Goal: Task Accomplishment & Management: Complete application form

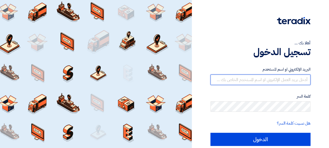
click at [283, 82] on input "text" at bounding box center [261, 79] width 100 height 10
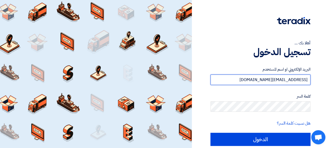
type input "[EMAIL_ADDRESS][DOMAIN_NAME]"
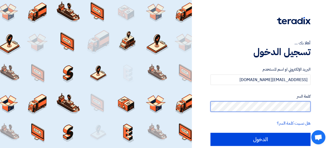
click at [211, 133] on input "الدخول" at bounding box center [261, 139] width 100 height 13
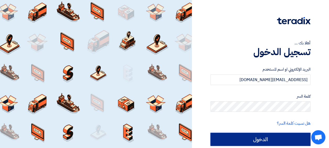
click at [273, 139] on input "الدخول" at bounding box center [261, 139] width 100 height 13
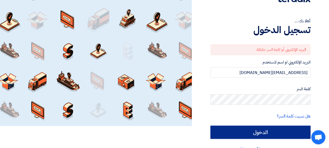
scroll to position [22, 0]
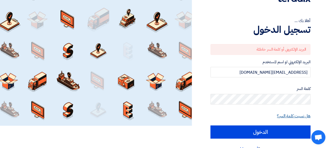
click at [292, 116] on link "هل نسيت كلمة السر؟" at bounding box center [294, 116] width 34 height 6
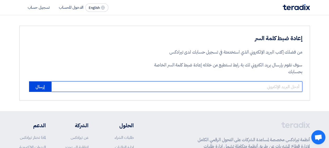
click at [280, 89] on input "email" at bounding box center [176, 86] width 251 height 10
type input "[EMAIL_ADDRESS][DOMAIN_NAME]"
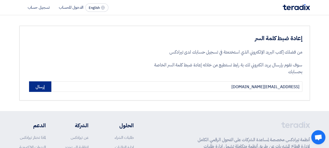
click at [37, 85] on button "إرسال" at bounding box center [40, 86] width 22 height 10
click at [39, 88] on button "إرسال" at bounding box center [40, 86] width 22 height 10
click at [41, 87] on button "إرسال" at bounding box center [40, 86] width 22 height 10
click at [93, 6] on span "English" at bounding box center [94, 8] width 11 height 4
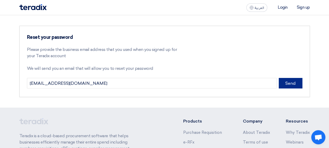
click at [291, 83] on button "Send" at bounding box center [291, 83] width 24 height 10
click at [104, 49] on p "Please provide the business email address that you used when you signed up for …" at bounding box center [103, 52] width 152 height 13
click at [305, 8] on li "Sign up" at bounding box center [303, 7] width 13 height 5
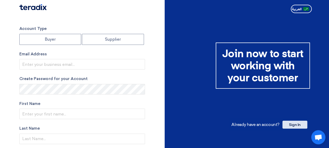
click at [298, 124] on span "Sign In" at bounding box center [295, 125] width 25 height 8
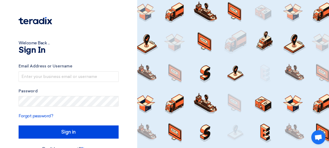
scroll to position [13, 0]
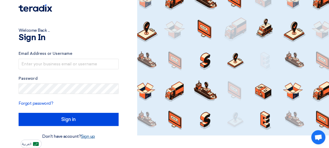
click at [94, 137] on link "Sign up" at bounding box center [88, 136] width 14 height 5
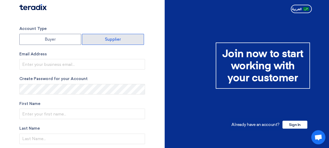
click at [110, 41] on label "Supplier" at bounding box center [113, 39] width 62 height 11
click at [110, 41] on input "Supplier" at bounding box center [113, 39] width 62 height 10
radio input "true"
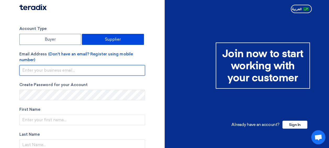
click at [62, 72] on input "email" at bounding box center [82, 70] width 126 height 10
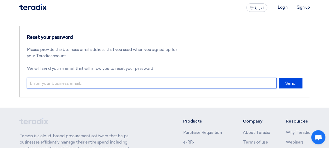
click at [109, 86] on input "email" at bounding box center [152, 83] width 250 height 10
type input "sami.ellakis@sa.tuv.com"
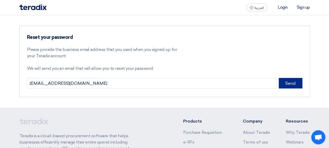
click at [294, 85] on button "Send" at bounding box center [291, 83] width 24 height 10
click at [289, 80] on button "Send" at bounding box center [291, 83] width 24 height 10
click at [285, 82] on button "Send" at bounding box center [291, 83] width 24 height 10
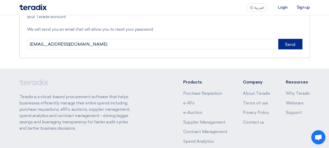
scroll to position [78, 0]
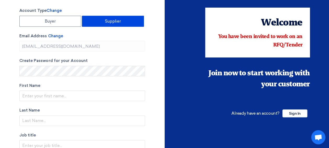
scroll to position [26, 0]
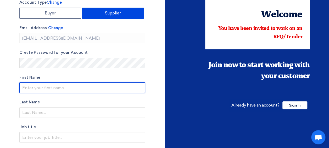
click at [50, 86] on input "text" at bounding box center [82, 87] width 126 height 10
type input "[PERSON_NAME]"
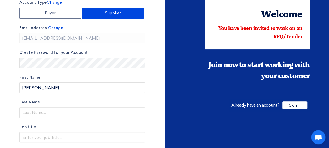
click at [77, 75] on label "First Name" at bounding box center [82, 77] width 126 height 6
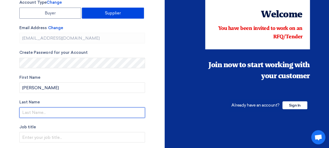
click at [48, 112] on input "text" at bounding box center [82, 112] width 126 height 10
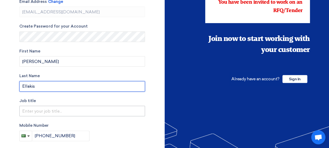
type input "Ellakis"
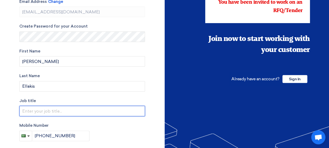
click at [56, 115] on input "text" at bounding box center [82, 111] width 126 height 10
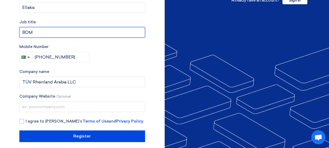
scroll to position [135, 0]
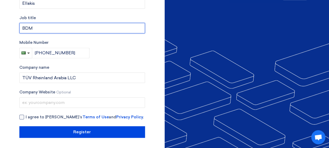
type input "BDM"
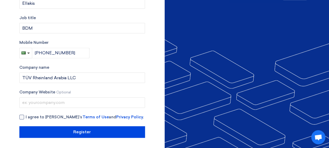
click at [23, 116] on div at bounding box center [21, 117] width 5 height 5
click at [26, 116] on input "I agree to [PERSON_NAME]’s Terms of Use and Privacy Policy ." at bounding box center [89, 119] width 126 height 10
checkbox input "true"
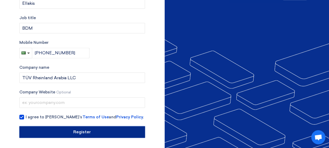
click at [86, 131] on input "Register" at bounding box center [82, 132] width 126 height 12
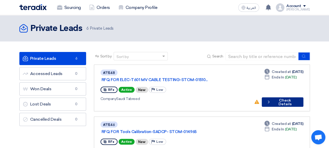
click at [280, 97] on button "Check details Check Details" at bounding box center [282, 101] width 41 height 9
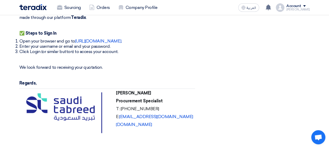
scroll to position [315, 0]
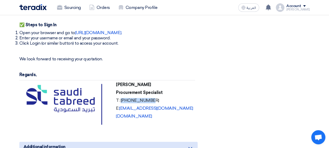
drag, startPoint x: 120, startPoint y: 93, endPoint x: 148, endPoint y: 93, distance: 27.3
click at [148, 98] on p "T: [PHONE_NUMBER]" at bounding box center [154, 100] width 77 height 5
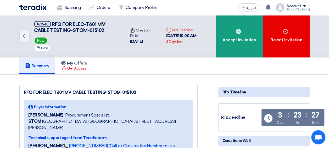
scroll to position [0, 0]
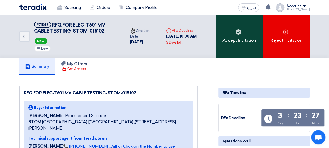
click at [245, 43] on div "Accept Invitation" at bounding box center [239, 36] width 47 height 43
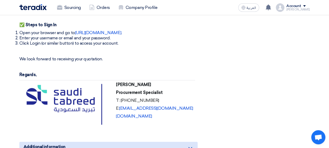
scroll to position [393, 0]
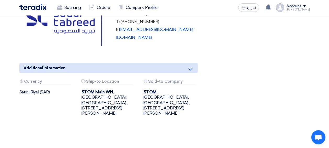
click at [162, 63] on div "Additional information" at bounding box center [108, 68] width 178 height 10
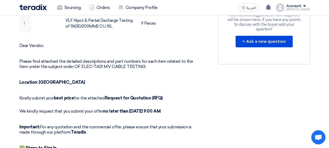
scroll to position [236, 0]
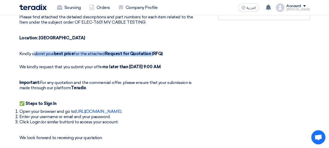
drag, startPoint x: 34, startPoint y: 47, endPoint x: 151, endPoint y: 46, distance: 117.7
click at [151, 51] on p "Kindly submit your best price for the attached Request for Quotation (RFQ) ." at bounding box center [108, 53] width 178 height 5
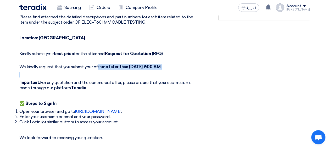
drag, startPoint x: 151, startPoint y: 46, endPoint x: 97, endPoint y: 62, distance: 57.0
click at [97, 62] on div "Dear Vendor, Please find attached the detailed descriptions and part numbers fo…" at bounding box center [108, 104] width 178 height 211
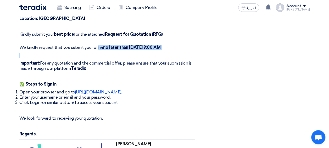
scroll to position [262, 0]
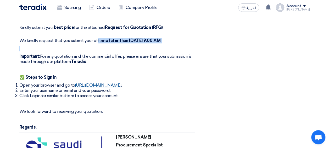
click at [102, 83] on link "[URL][DOMAIN_NAME]" at bounding box center [98, 85] width 46 height 5
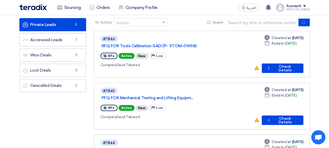
scroll to position [26, 0]
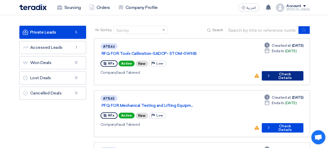
click at [285, 71] on button "Check details Check Details" at bounding box center [282, 75] width 41 height 9
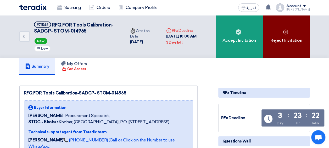
click at [289, 41] on div "Reject Invitation" at bounding box center [286, 36] width 47 height 43
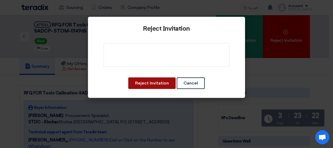
click at [152, 82] on button "Reject Invitation" at bounding box center [151, 83] width 47 height 12
